Goal: Navigation & Orientation: Understand site structure

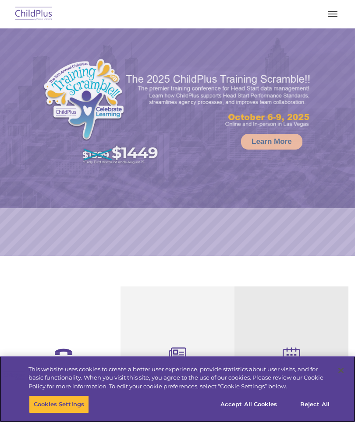
select select "MEDIUM"
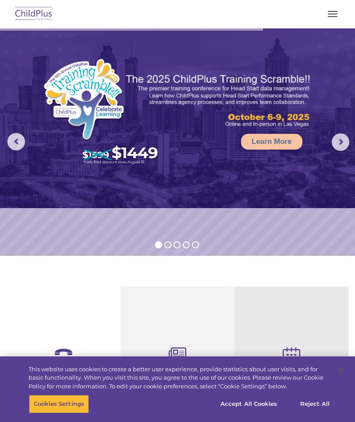
click at [324, 22] on div at bounding box center [178, 14] width 320 height 21
click at [323, 22] on div at bounding box center [178, 14] width 320 height 21
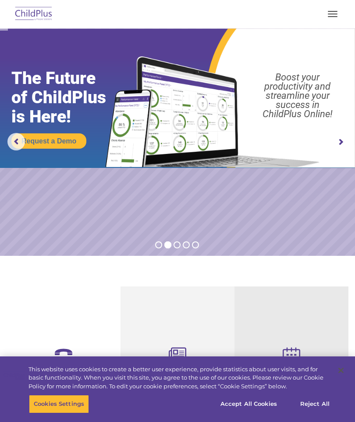
click at [324, 18] on button "button" at bounding box center [332, 14] width 18 height 14
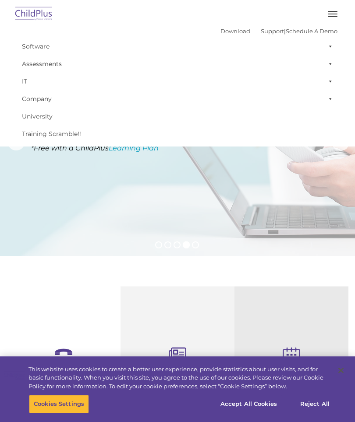
click at [332, 15] on button "button" at bounding box center [332, 14] width 18 height 14
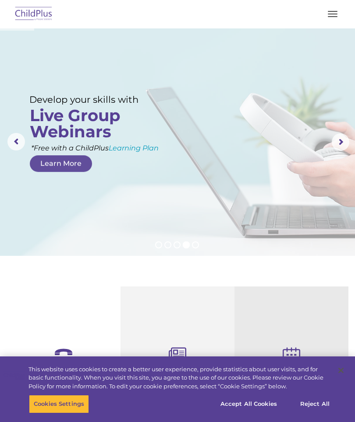
click at [334, 14] on span "button" at bounding box center [332, 14] width 10 height 1
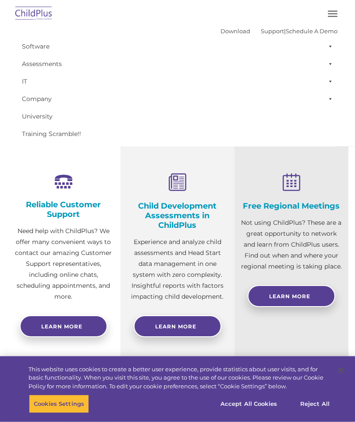
scroll to position [174, 0]
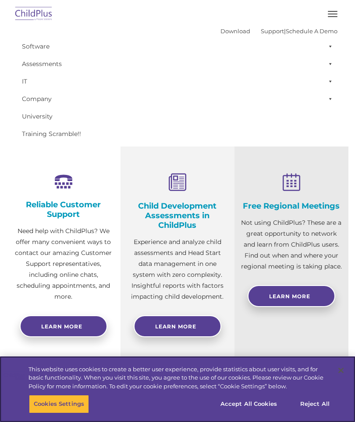
click at [264, 414] on button "Accept All Cookies" at bounding box center [248, 404] width 66 height 18
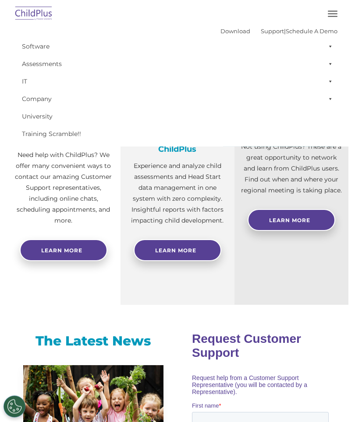
scroll to position [246, 0]
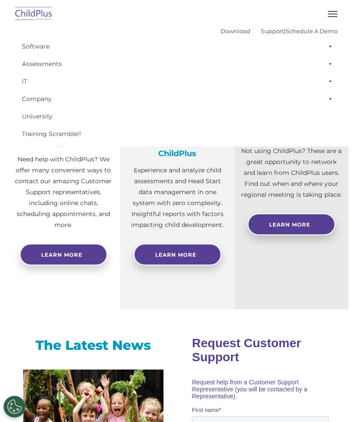
click at [324, 19] on button "button" at bounding box center [332, 14] width 18 height 14
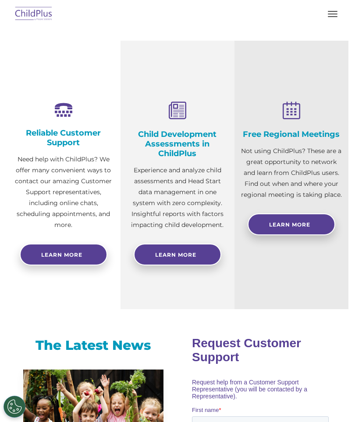
click at [325, 22] on div at bounding box center [178, 14] width 320 height 21
click at [330, 19] on button "button" at bounding box center [332, 14] width 18 height 14
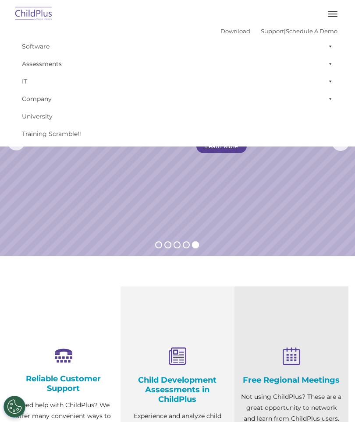
scroll to position [11, 0]
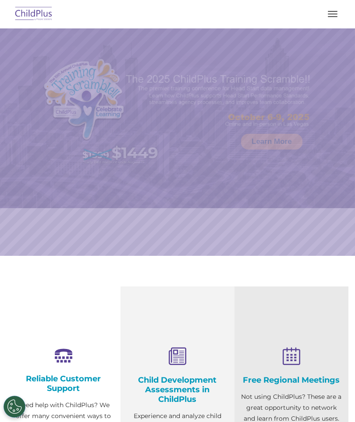
select select "MEDIUM"
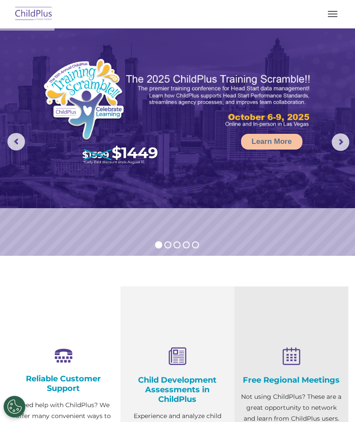
click at [327, 25] on nav "Download Support | Schedule A Demo  MENU MENU Software ChildPlus: The original…" at bounding box center [177, 14] width 355 height 28
click at [334, 29] on rs-progress at bounding box center [177, 29] width 355 height 2
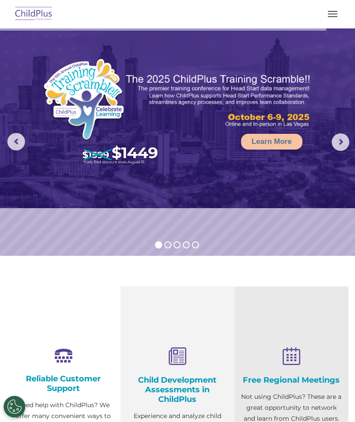
click at [340, 151] on img at bounding box center [177, 118] width 355 height 180
click at [338, 148] on rs-arrow at bounding box center [340, 143] width 18 height 18
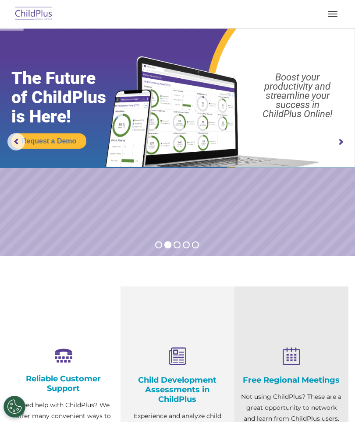
click at [339, 147] on rs-arrow at bounding box center [340, 143] width 18 height 18
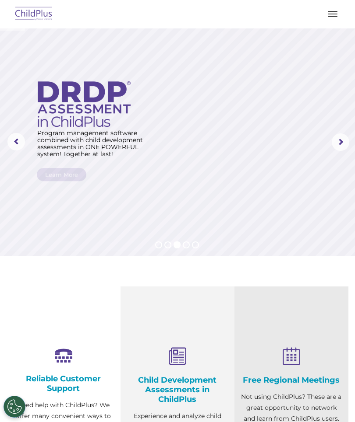
click at [336, 143] on rs-arrow at bounding box center [340, 143] width 18 height 18
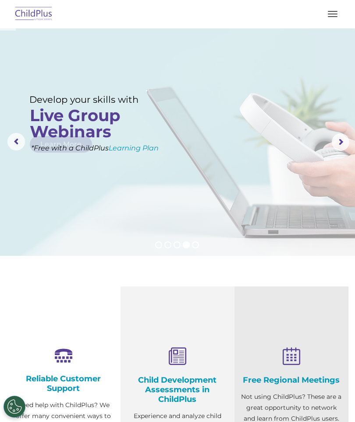
click at [332, 144] on rs-arrow at bounding box center [340, 143] width 18 height 18
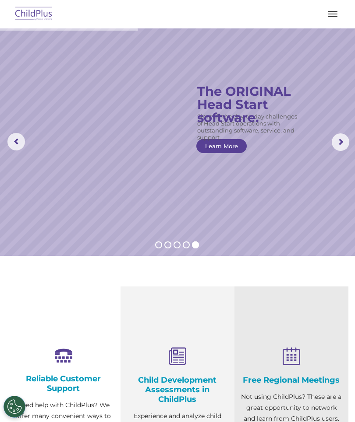
click at [330, 25] on nav "Download Support | Schedule A Demo  MENU MENU Software ChildPlus: The original…" at bounding box center [177, 14] width 355 height 28
click at [332, 18] on button "button" at bounding box center [332, 14] width 18 height 14
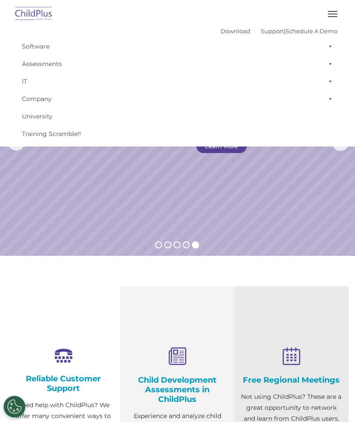
click at [331, 44] on span at bounding box center [328, 47] width 9 height 18
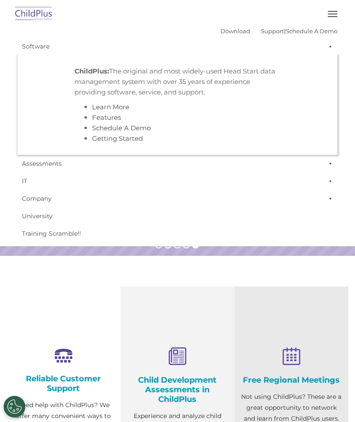
click at [325, 48] on span at bounding box center [328, 47] width 9 height 18
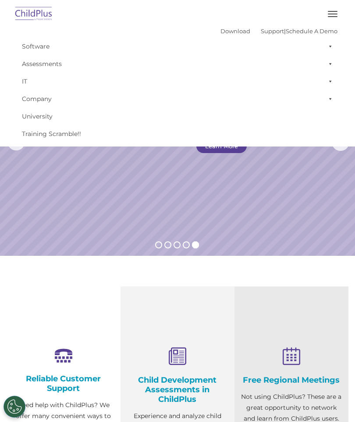
click at [330, 66] on span at bounding box center [328, 64] width 9 height 18
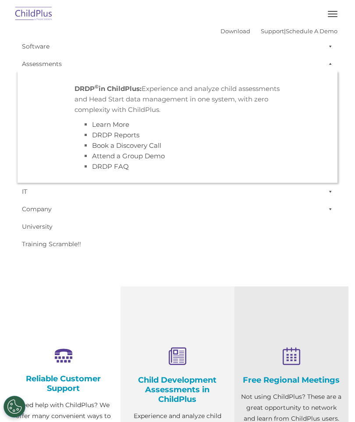
click at [330, 64] on span at bounding box center [328, 64] width 9 height 18
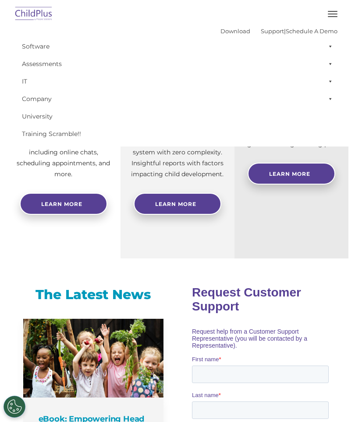
scroll to position [256, 0]
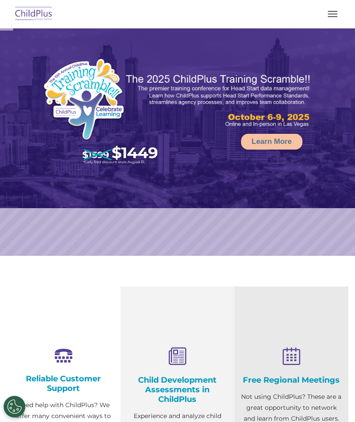
select select "MEDIUM"
